Goal: Find contact information: Obtain details needed to contact an individual or organization

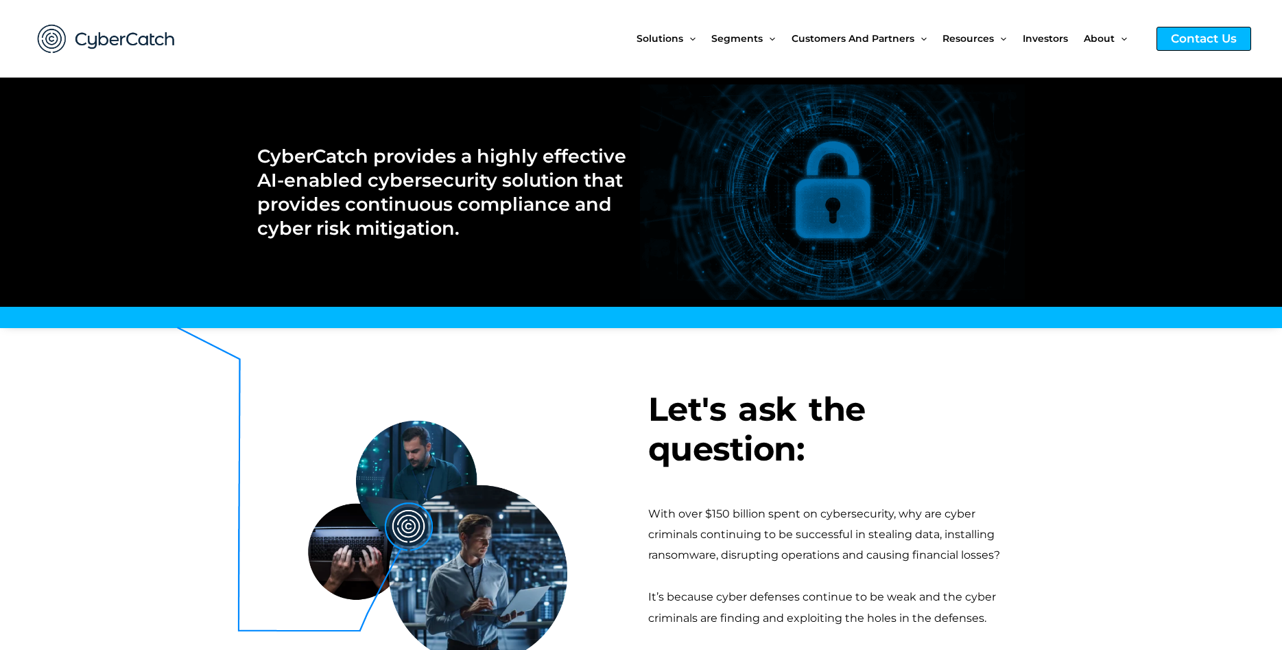
click at [1198, 49] on div "Contact Us" at bounding box center [1204, 39] width 95 height 24
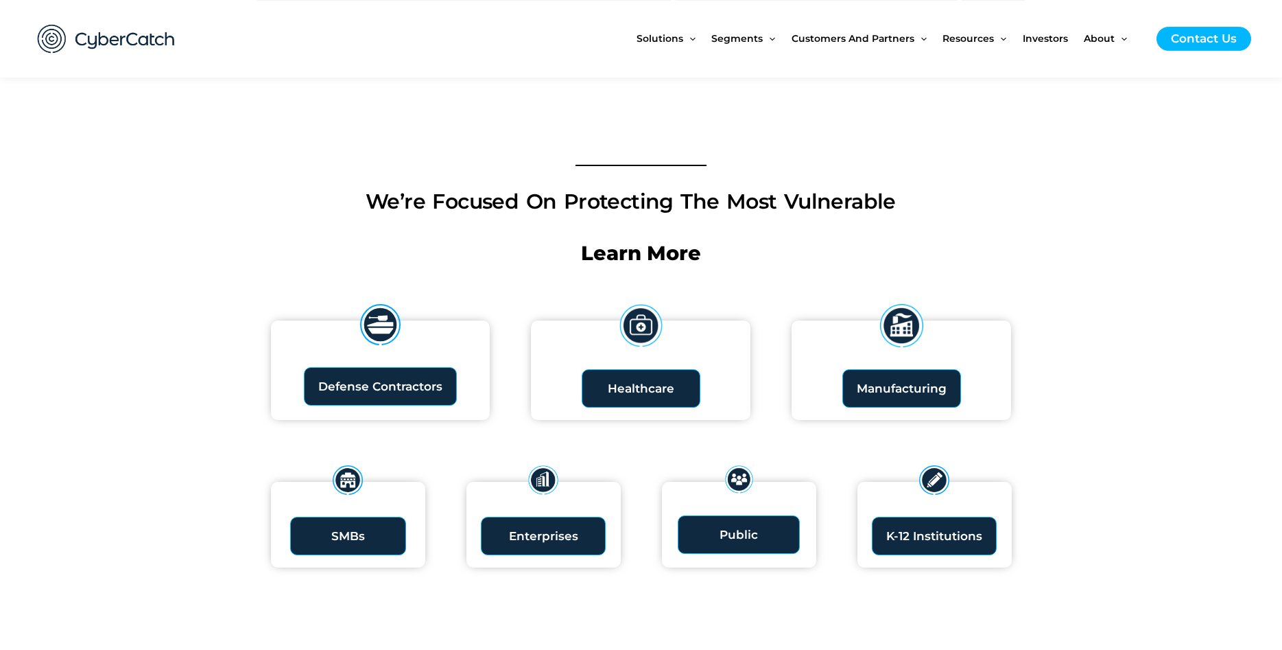
scroll to position [1399, 0]
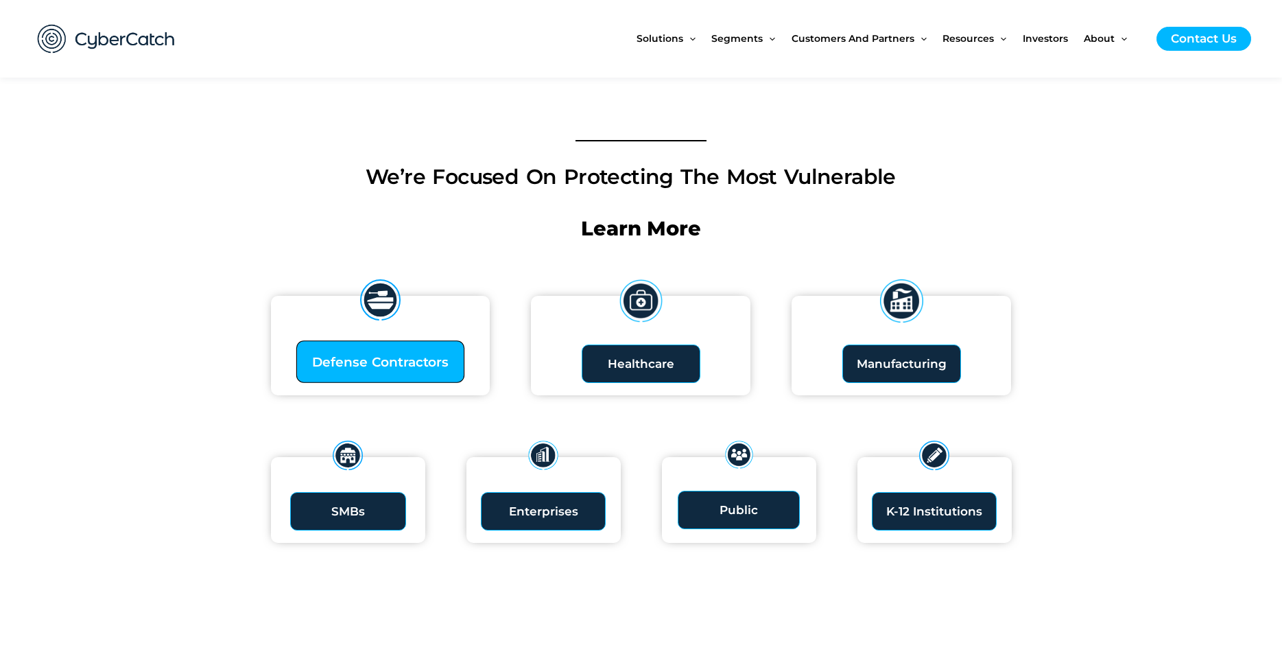
click at [324, 349] on link "Defense Contractors" at bounding box center [380, 361] width 168 height 43
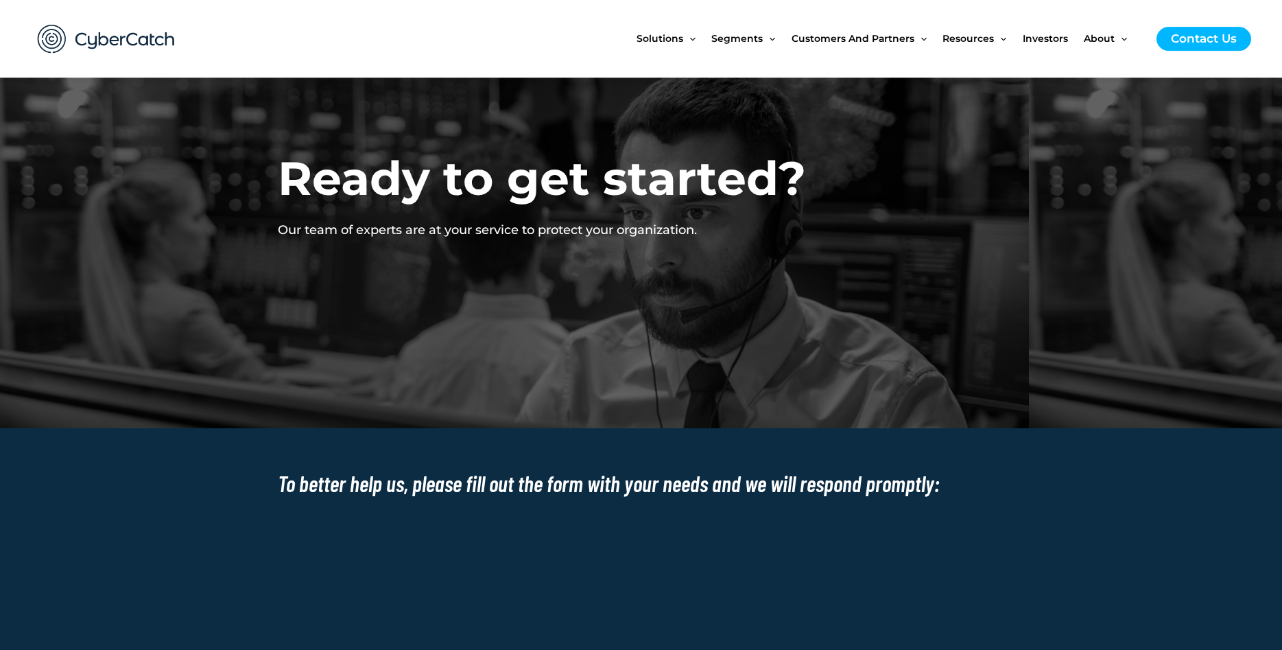
scroll to position [420, 0]
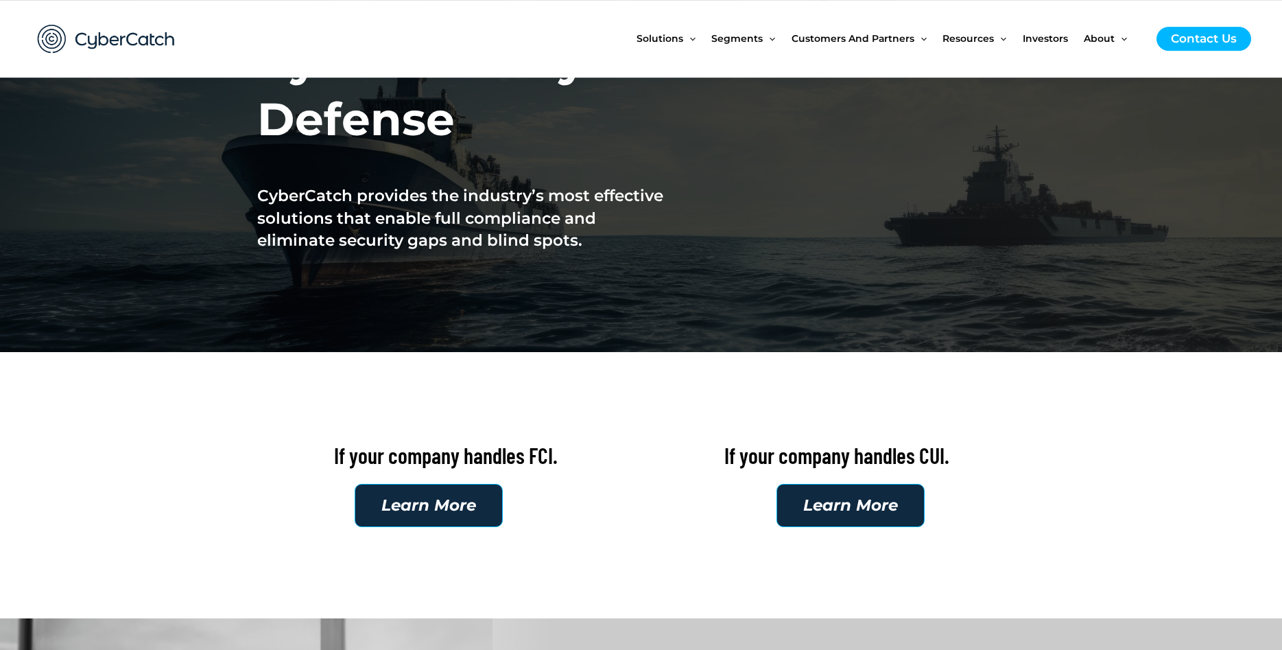
scroll to position [280, 0]
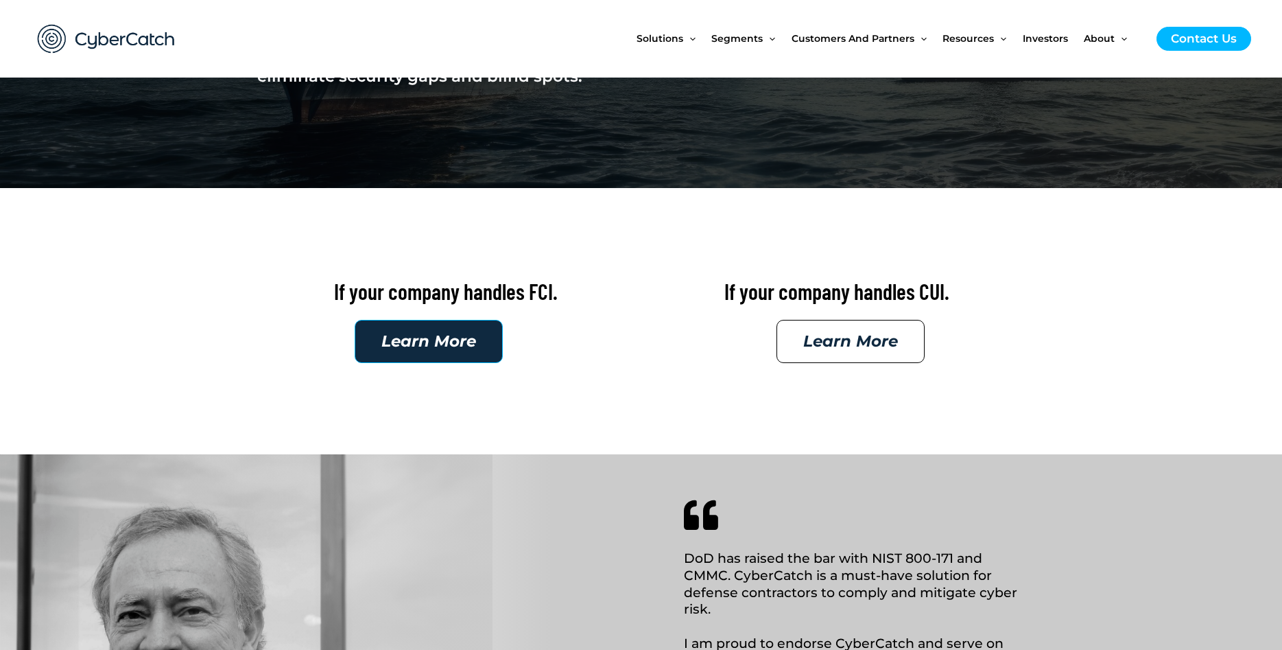
click at [842, 361] on link "Learn More" at bounding box center [851, 341] width 148 height 43
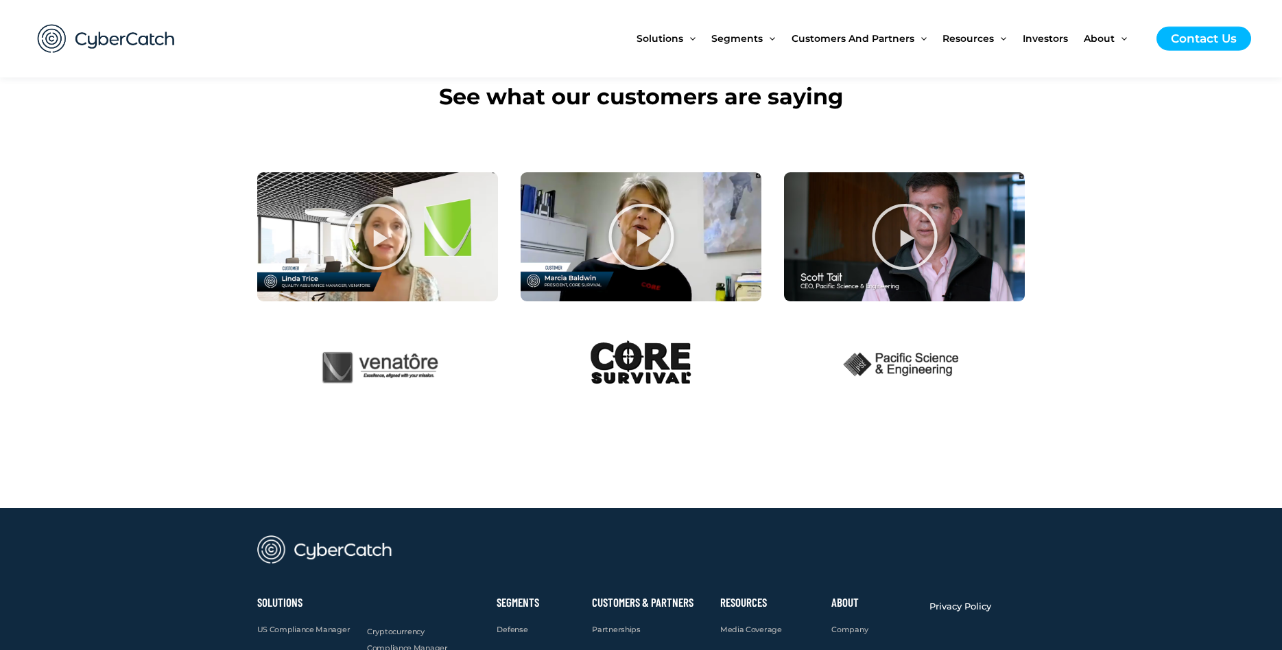
scroll to position [4828, 0]
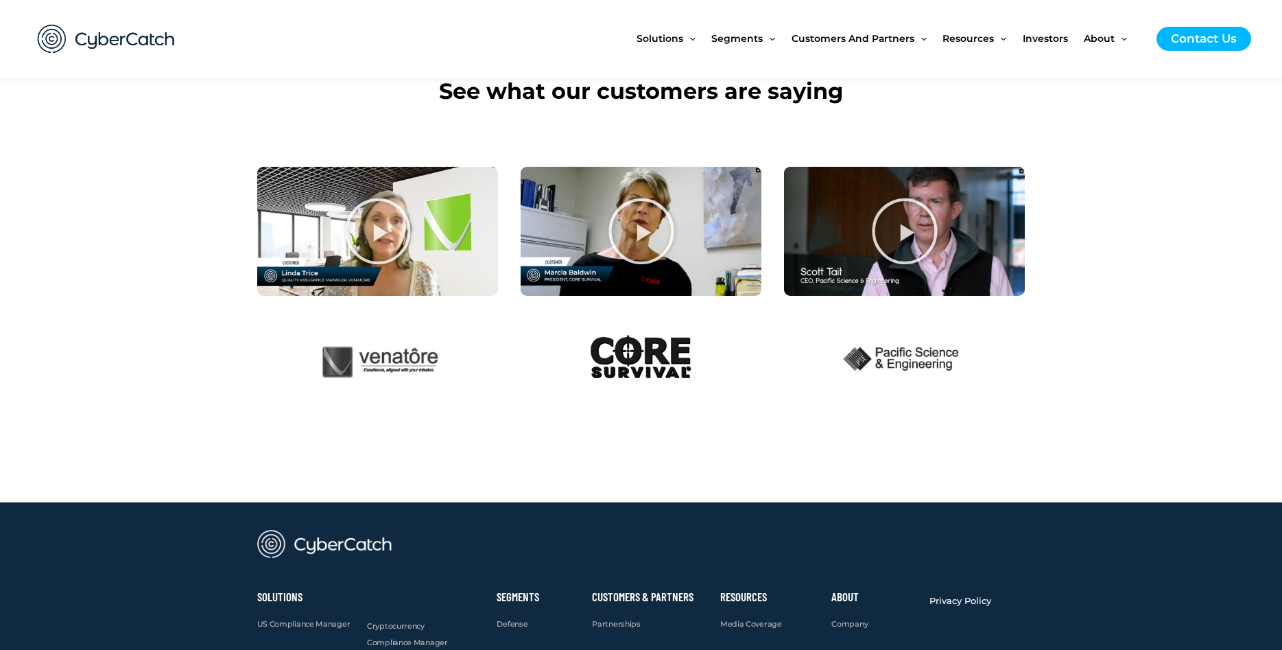
click at [390, 248] on icon "Screenshot 2023-03-25 at 11.42.53 PM" at bounding box center [377, 231] width 69 height 69
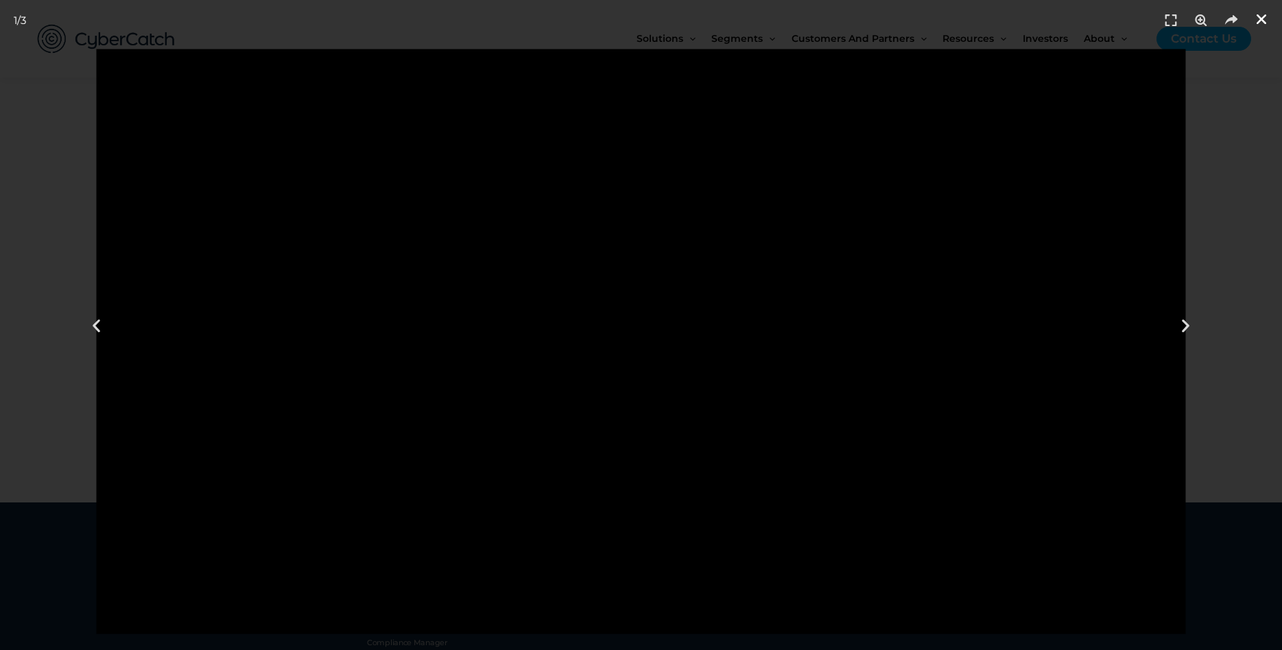
click at [1269, 25] on link "Close (Esc)" at bounding box center [1261, 19] width 21 height 21
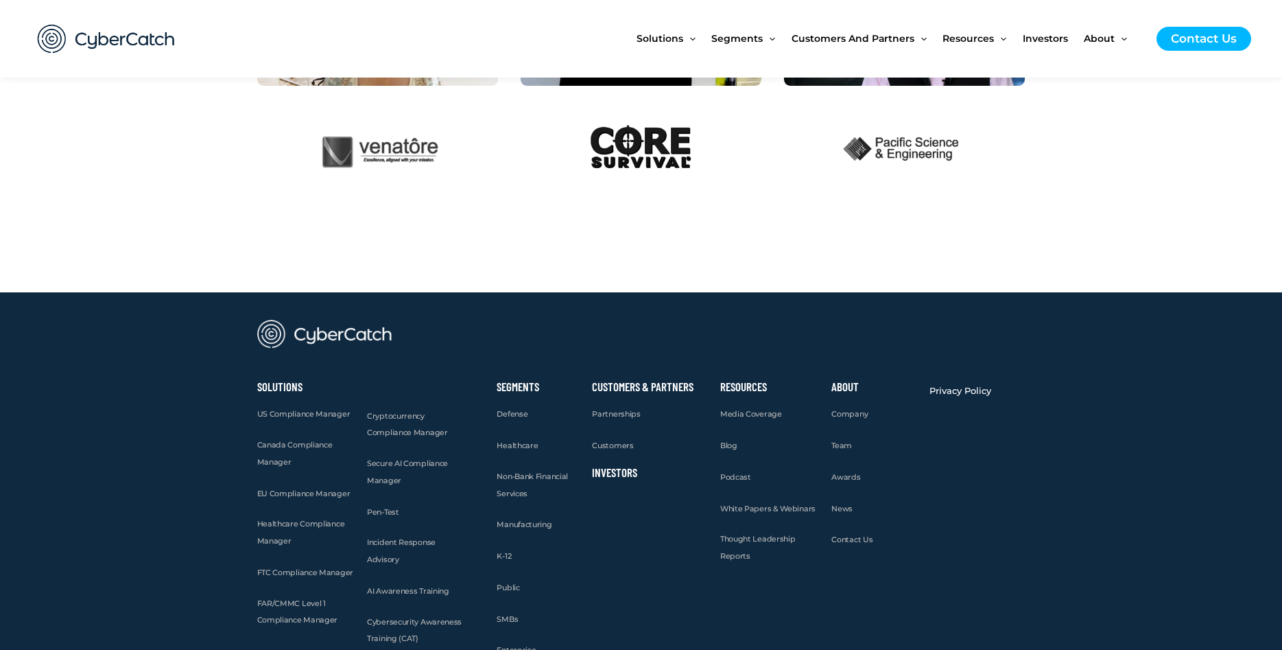
scroll to position [5144, 0]
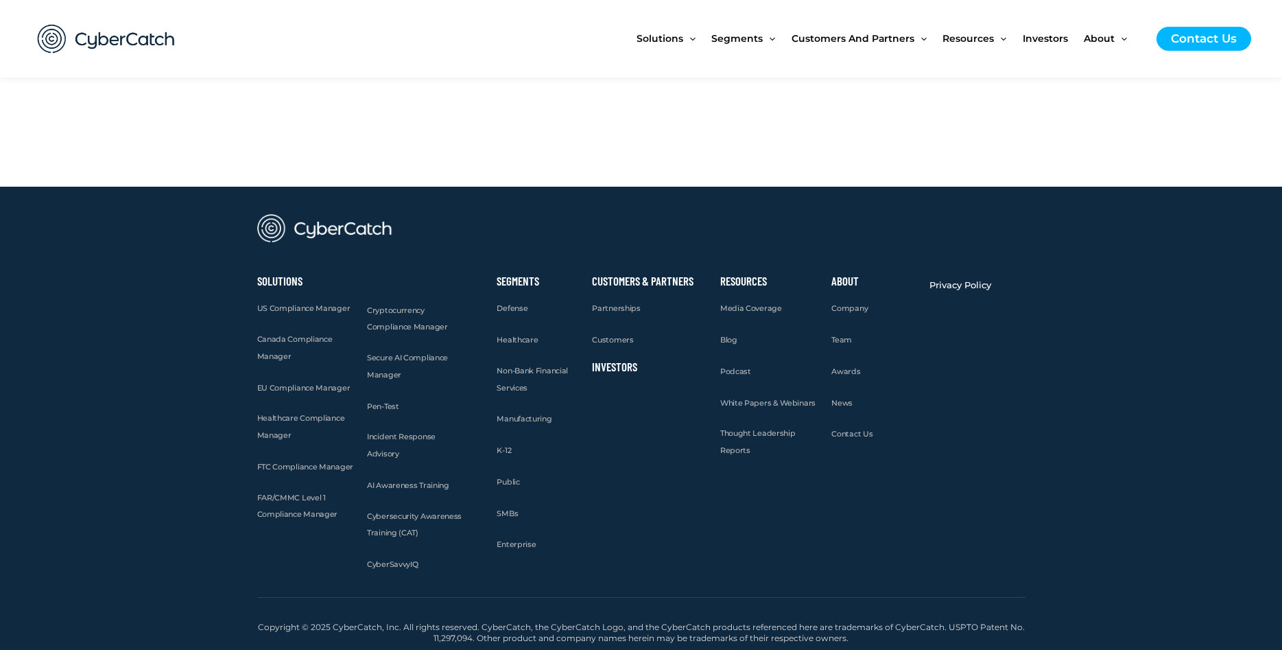
click at [613, 362] on link "Investors" at bounding box center [614, 366] width 45 height 14
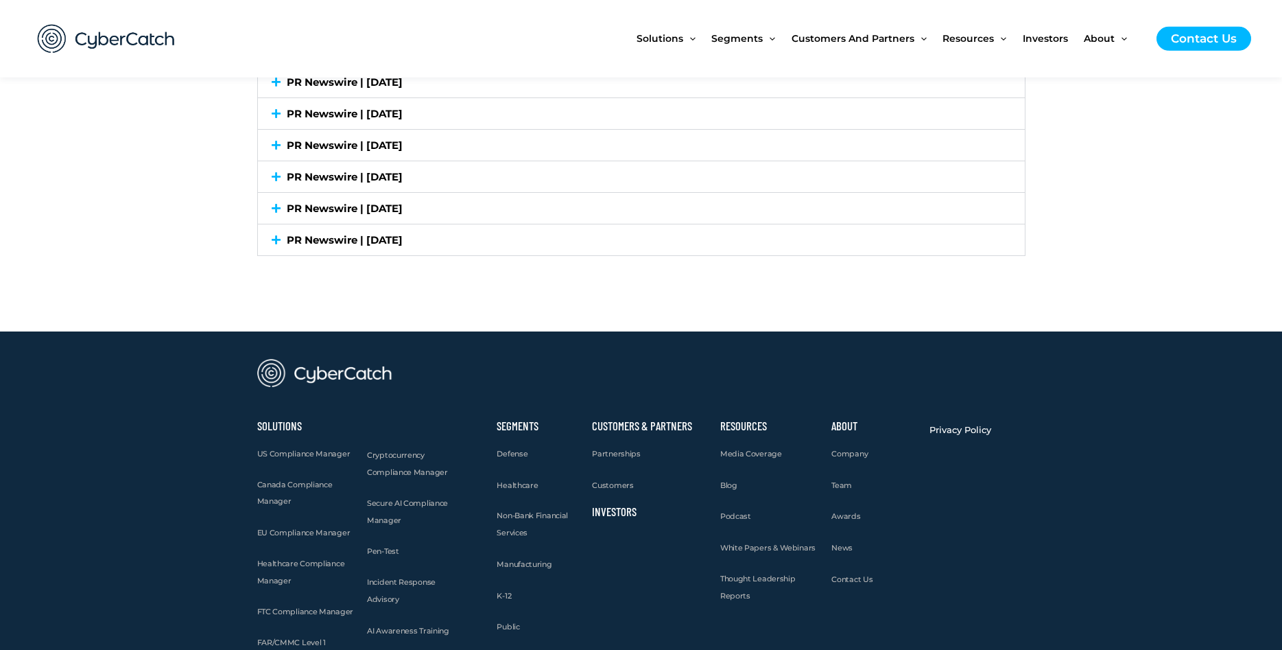
scroll to position [3793, 0]
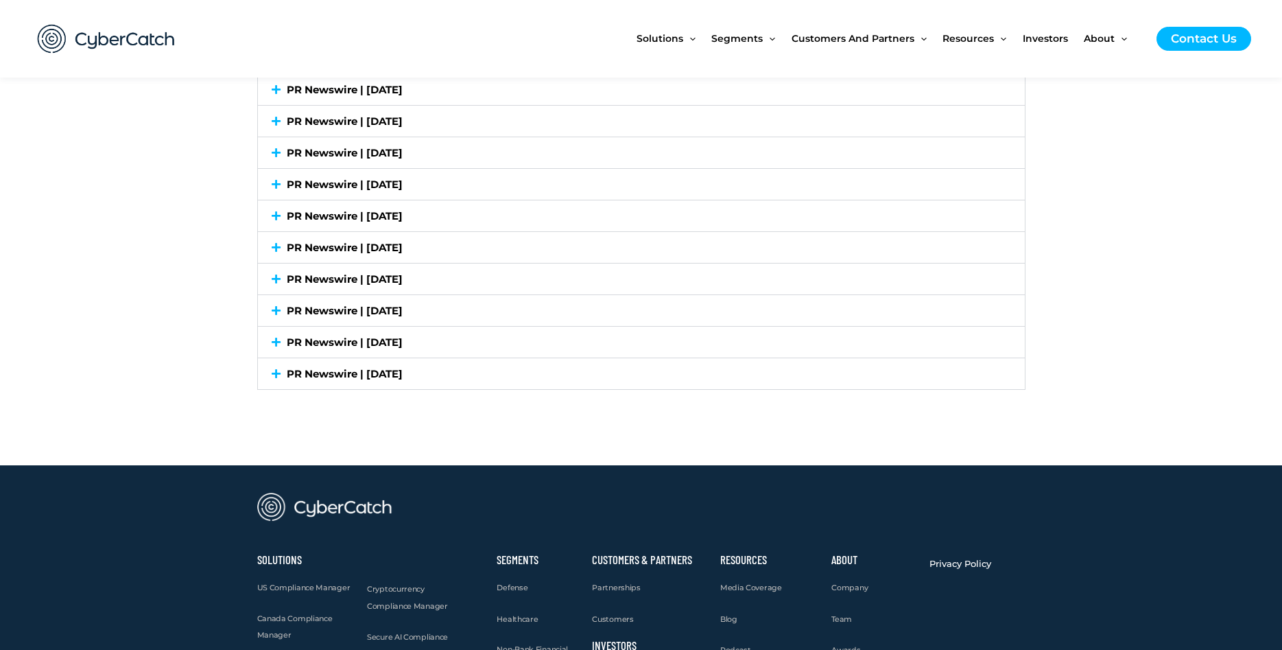
click at [277, 375] on icon at bounding box center [276, 373] width 9 height 10
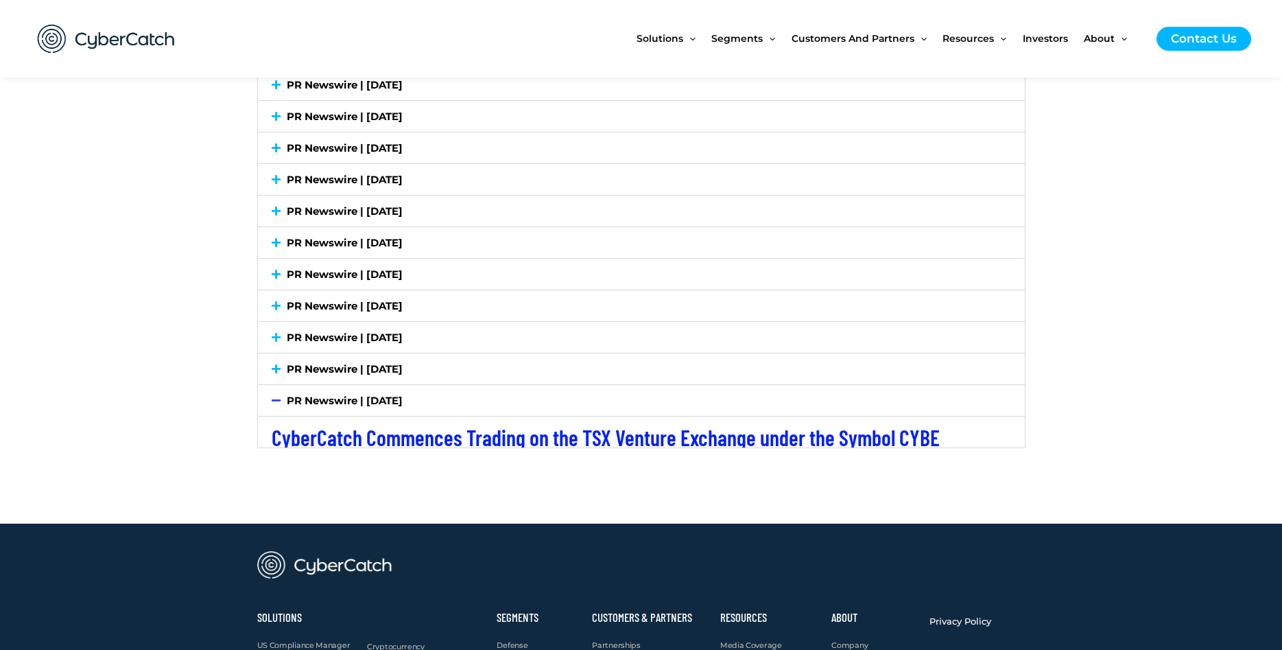
scroll to position [3714, 0]
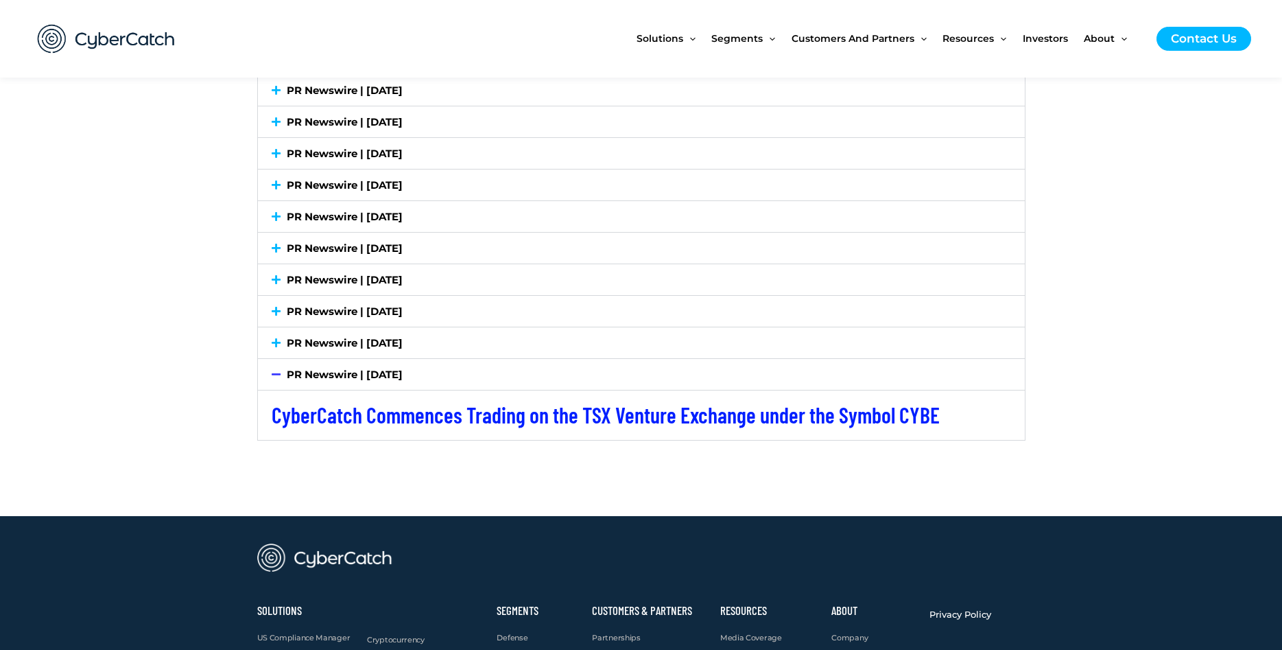
click at [278, 376] on icon at bounding box center [276, 374] width 9 height 10
click at [0, 0] on icon at bounding box center [0, 0] width 0 height 0
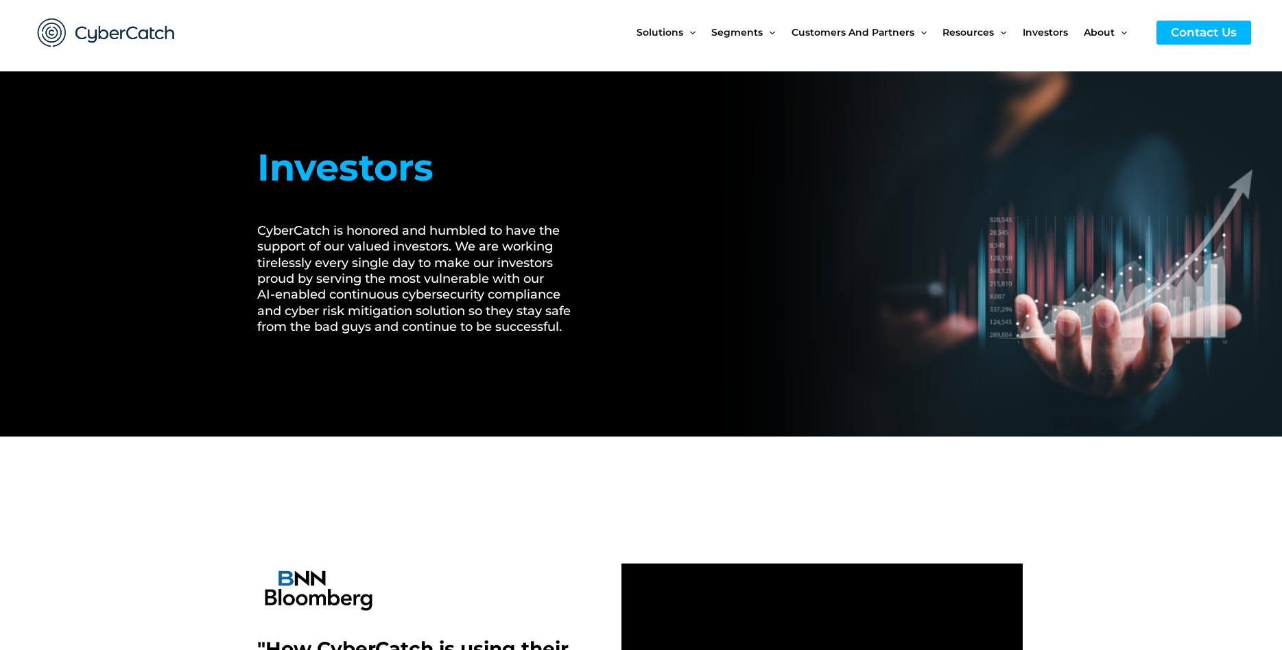
scroll to position [0, 0]
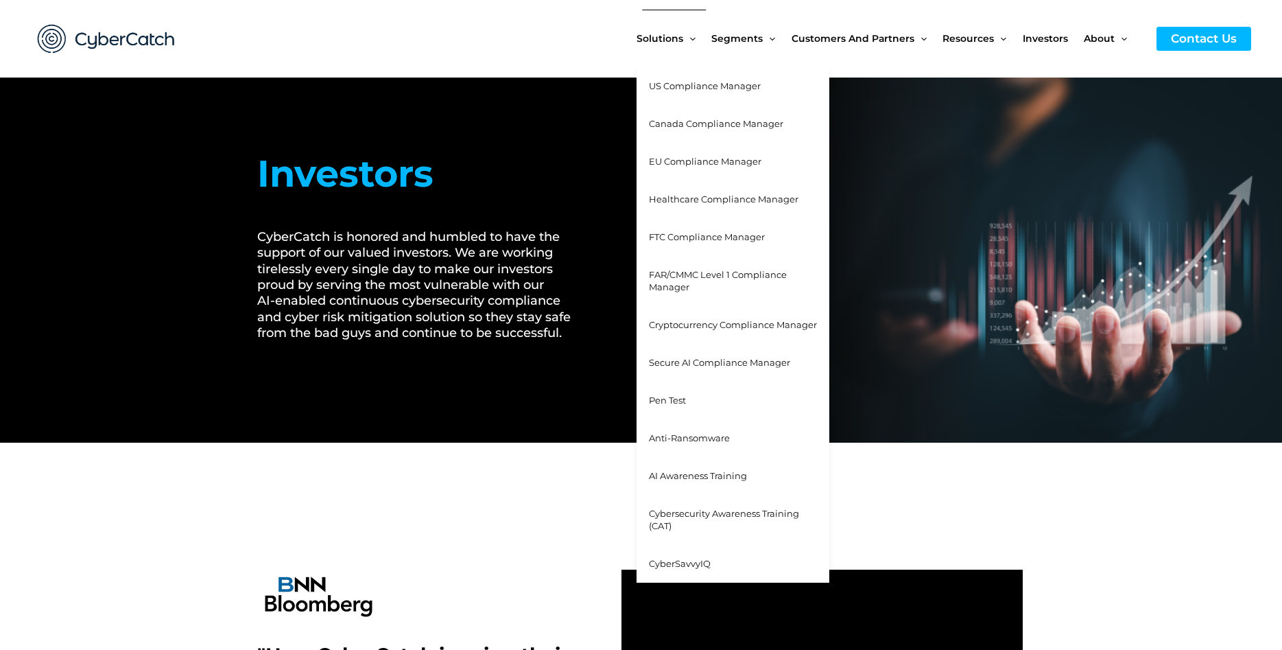
click at [720, 93] on link "US Compliance Manager" at bounding box center [733, 86] width 193 height 38
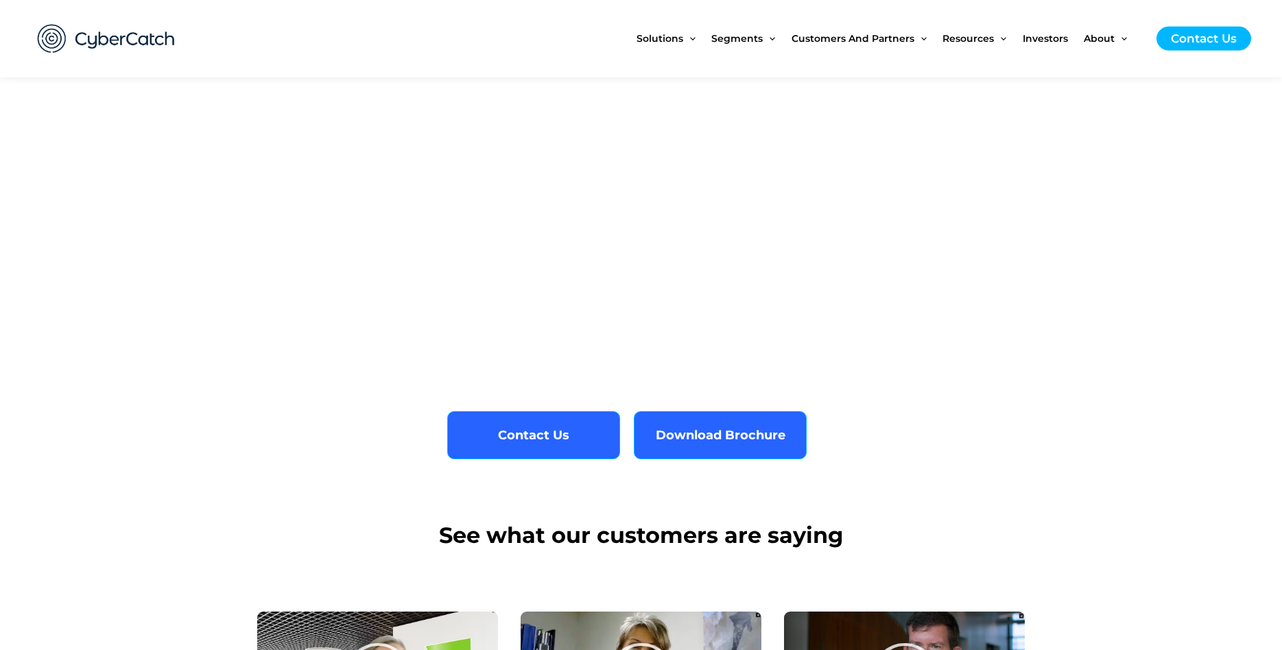
scroll to position [2379, 0]
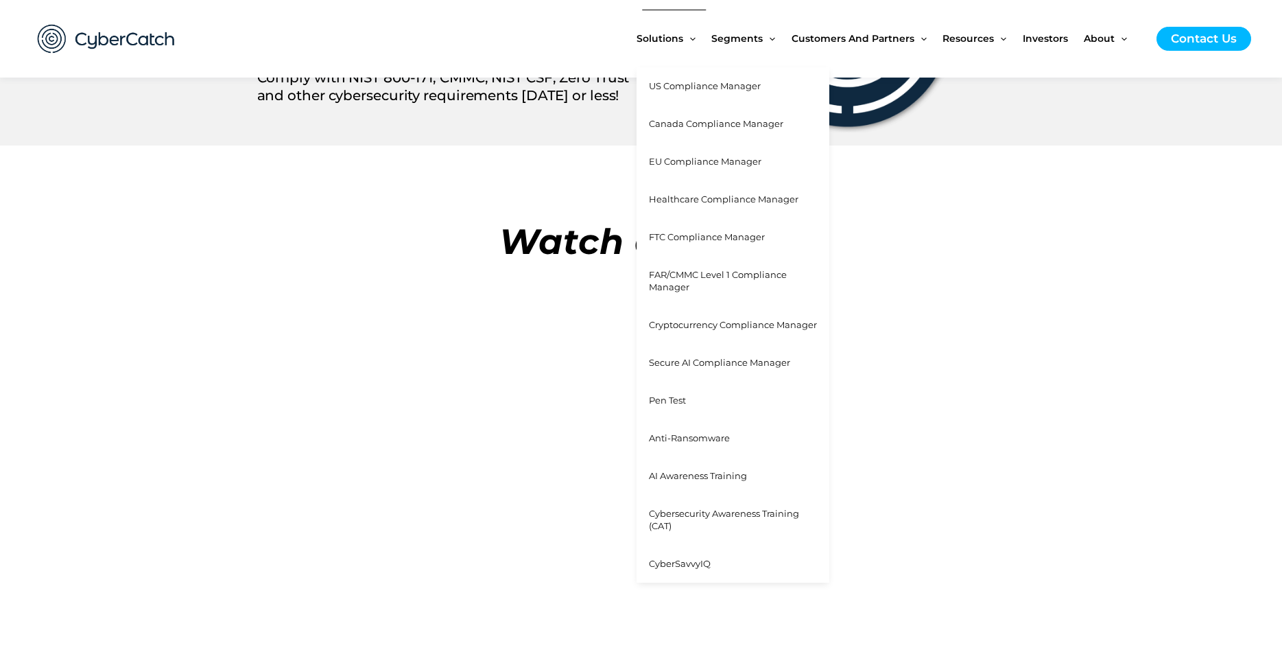
click at [750, 206] on link "Healthcare Compliance Manager" at bounding box center [733, 199] width 193 height 38
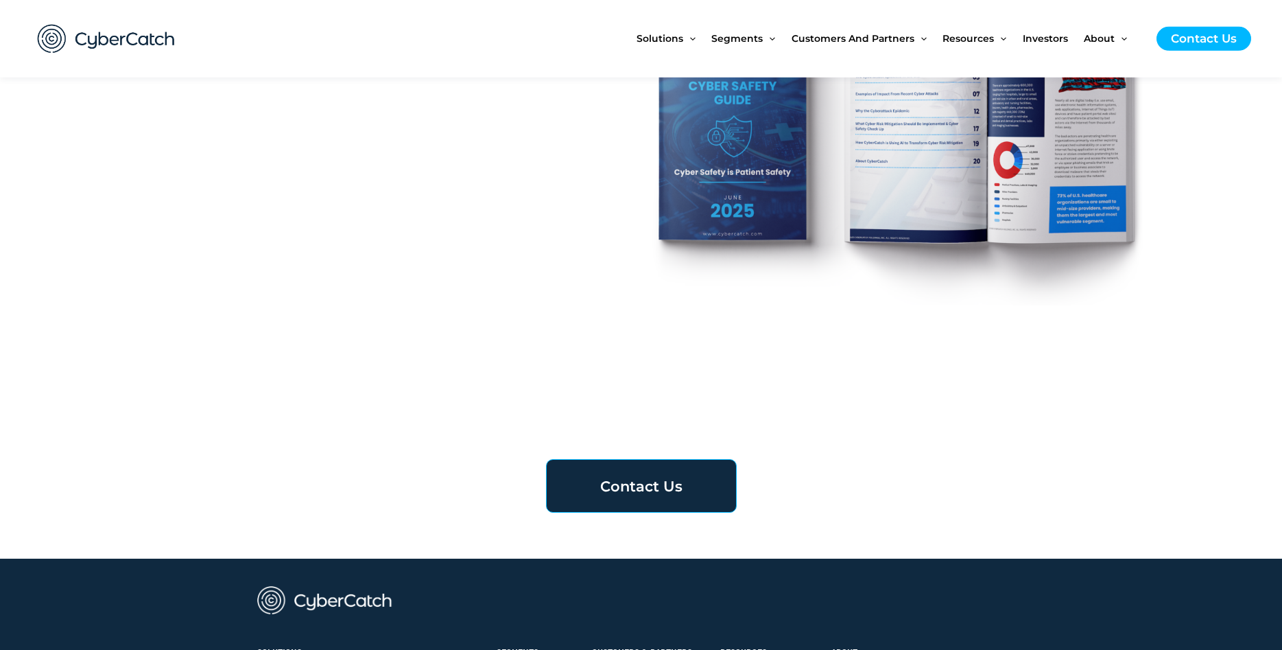
scroll to position [4408, 0]
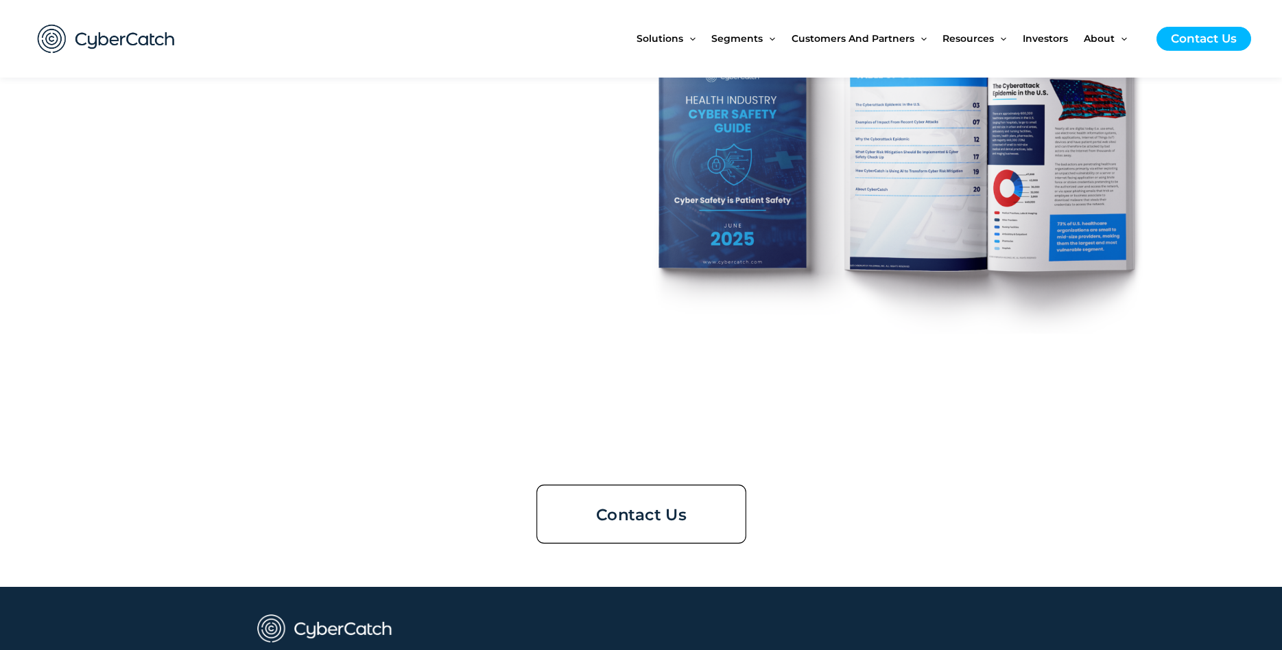
click at [696, 499] on link "Contact Us" at bounding box center [641, 513] width 210 height 59
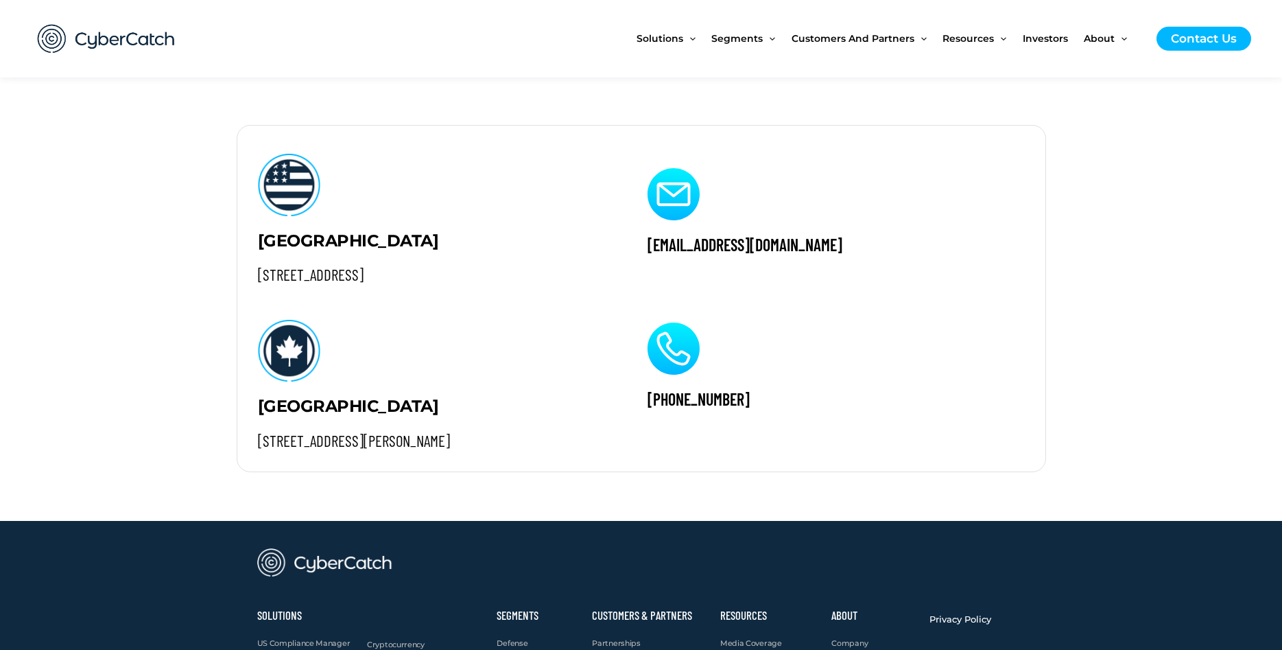
scroll to position [630, 0]
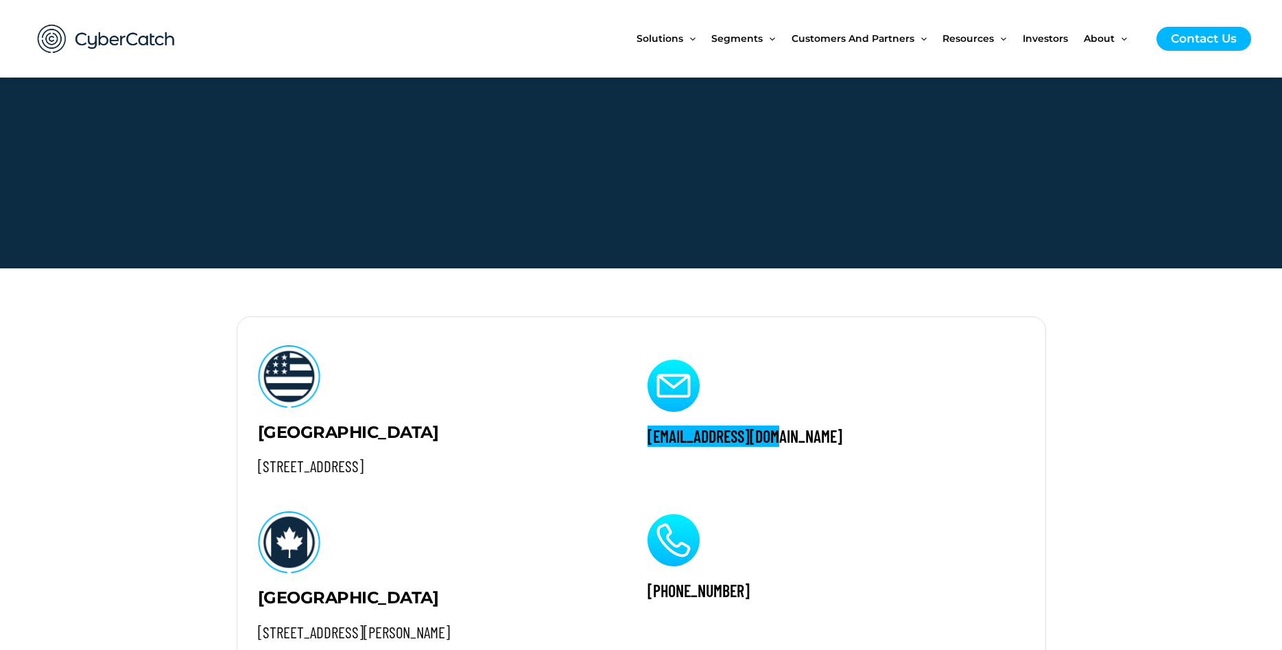
drag, startPoint x: 781, startPoint y: 431, endPoint x: 646, endPoint y: 438, distance: 135.3
click at [646, 438] on div "[EMAIL_ADDRESS][DOMAIN_NAME] [PHONE_NUMBER]" at bounding box center [834, 490] width 414 height 346
click at [743, 438] on h2 "[EMAIL_ADDRESS][DOMAIN_NAME]" at bounding box center [834, 435] width 372 height 21
drag, startPoint x: 792, startPoint y: 436, endPoint x: 642, endPoint y: 438, distance: 149.6
click at [642, 438] on div "[EMAIL_ADDRESS][DOMAIN_NAME] [PHONE_NUMBER]" at bounding box center [834, 490] width 414 height 346
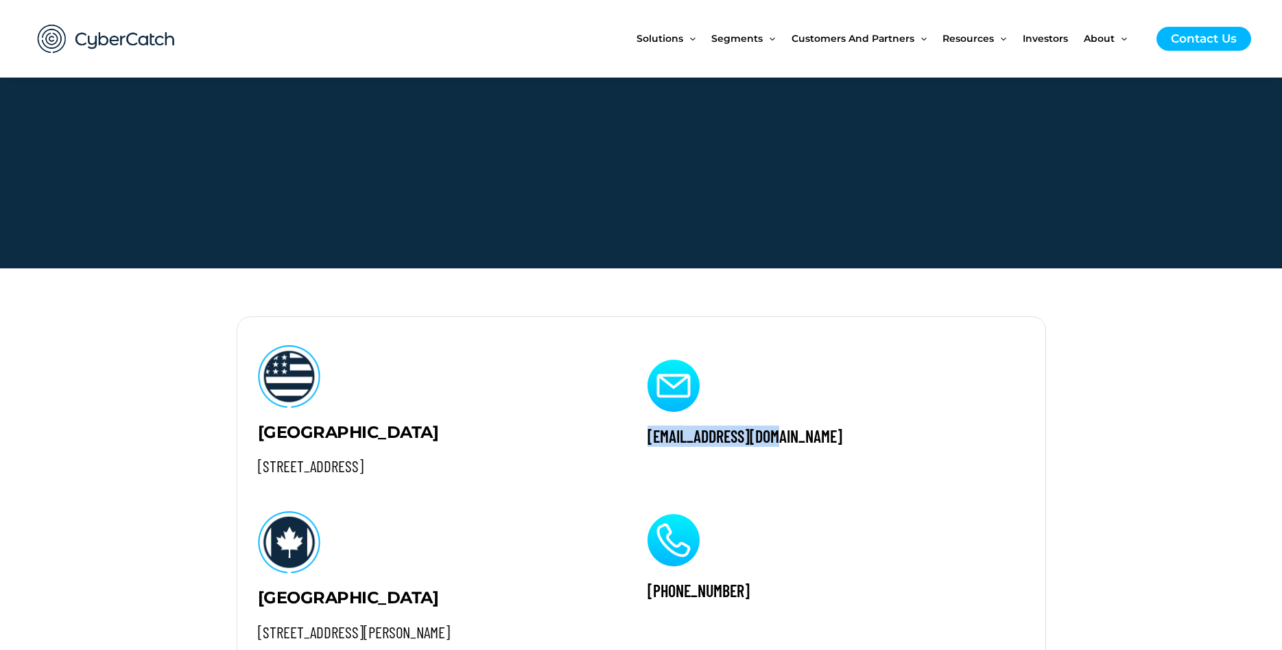
copy h2 "[EMAIL_ADDRESS][DOMAIN_NAME]"
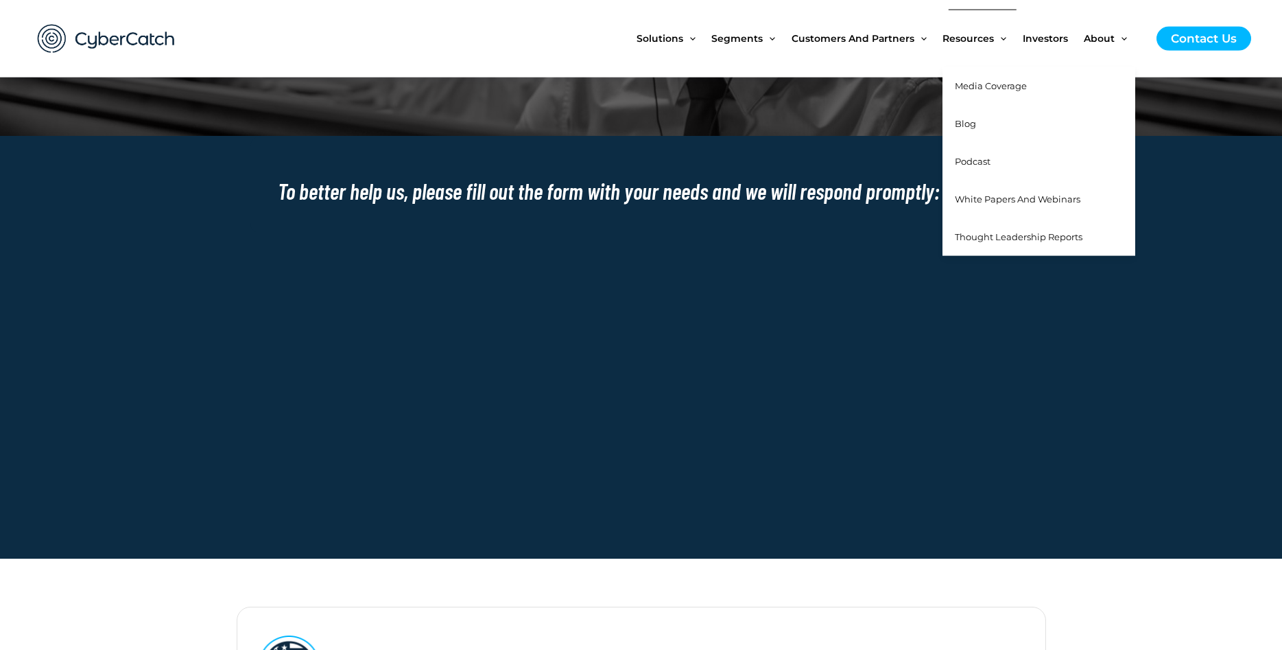
scroll to position [280, 0]
